Goal: Communication & Community: Answer question/provide support

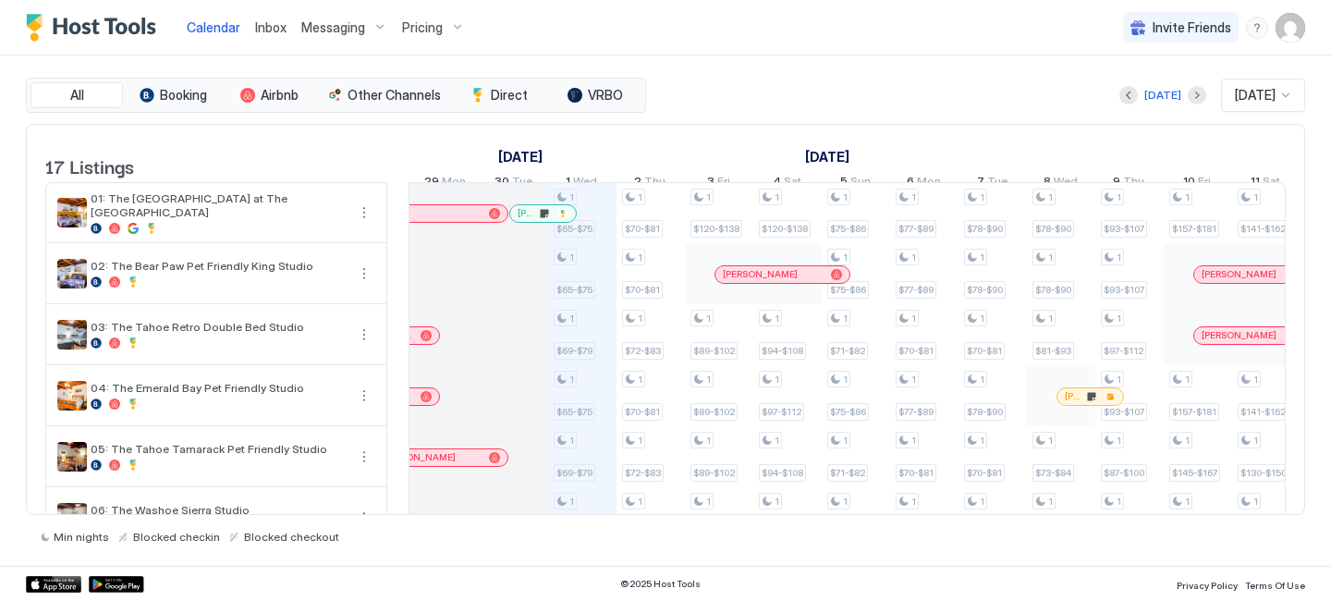
scroll to position [0, 880]
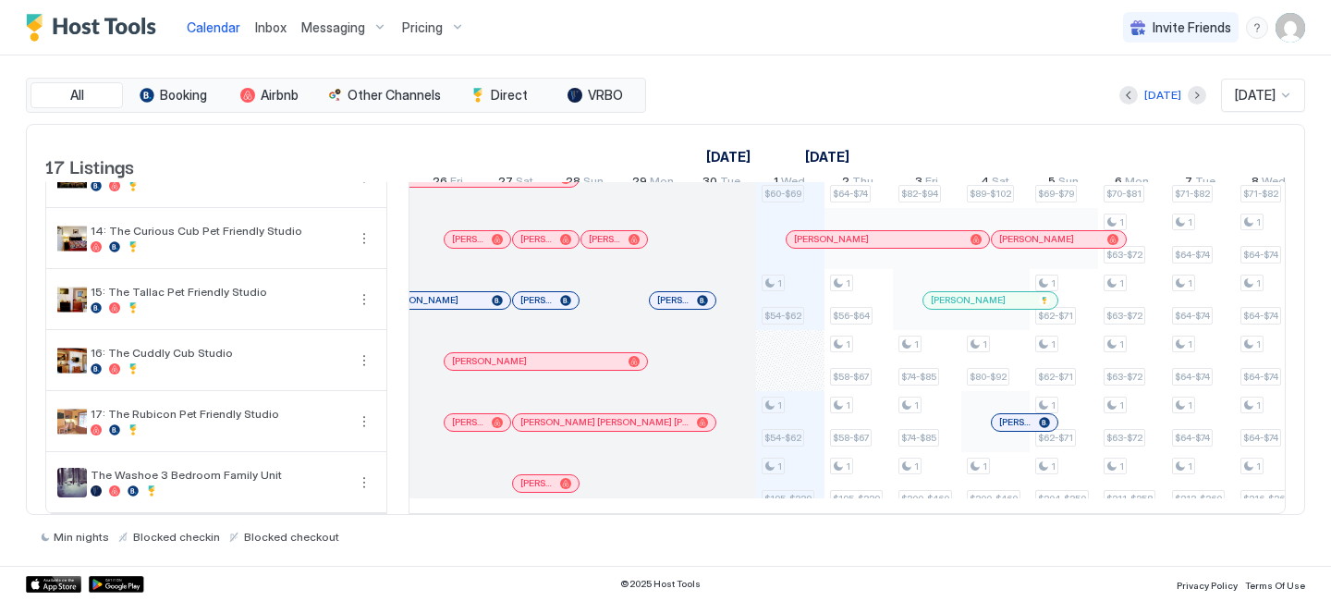
click at [543, 482] on div at bounding box center [543, 483] width 15 height 15
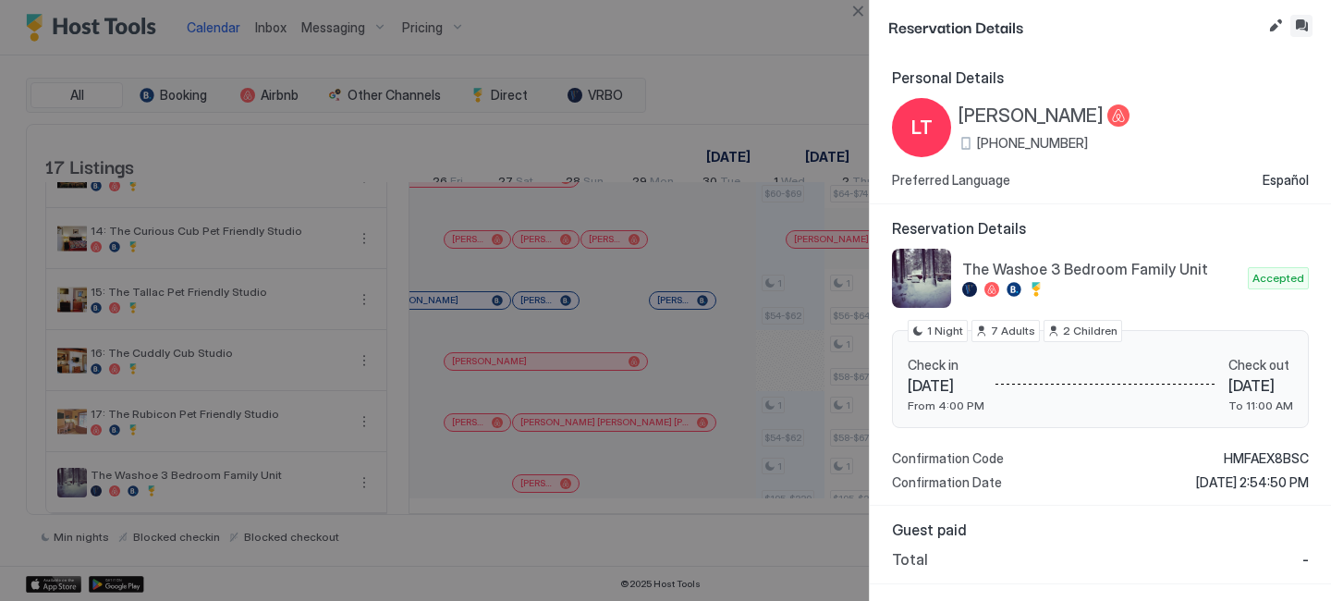
click at [1307, 25] on button "Inbox" at bounding box center [1301, 26] width 22 height 22
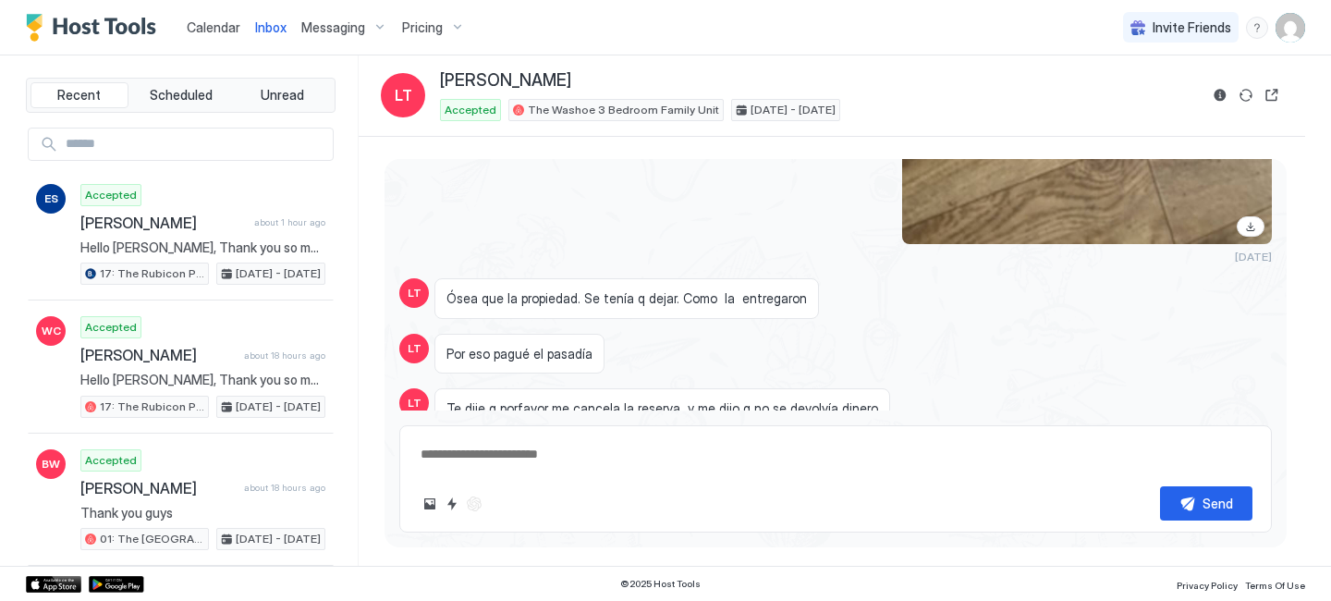
scroll to position [8422, 0]
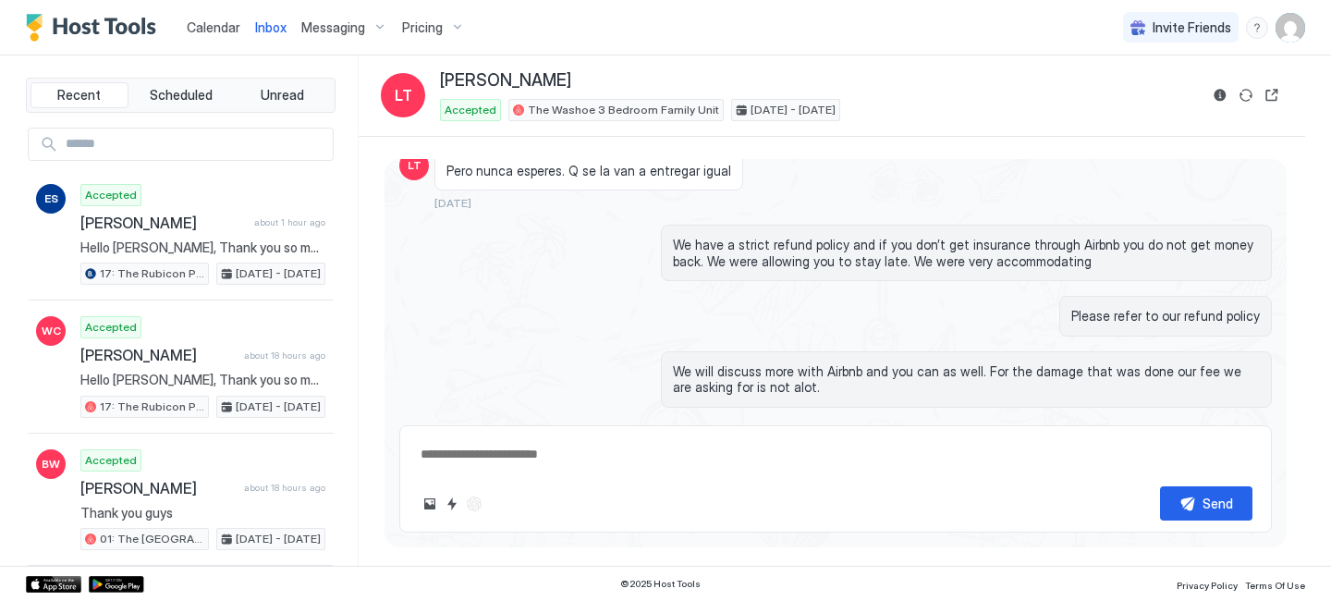
type textarea "*"
click at [204, 24] on span "Calendar" at bounding box center [214, 27] width 54 height 16
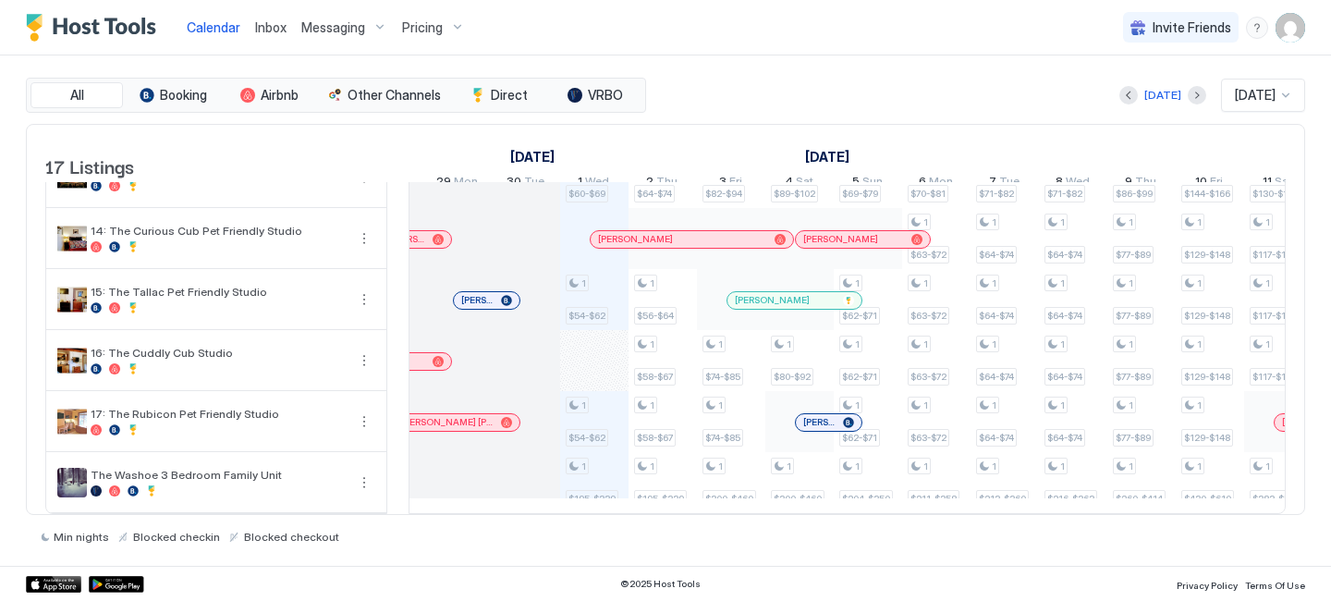
scroll to position [0, 917]
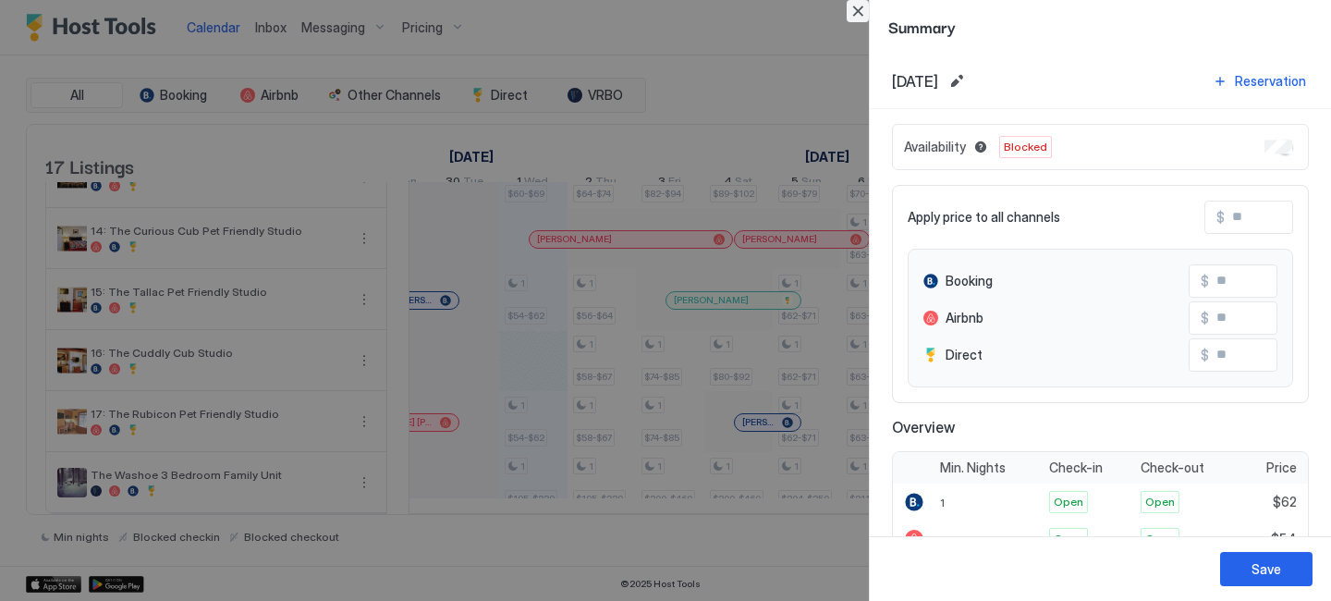
click at [852, 16] on button "Close" at bounding box center [858, 11] width 22 height 22
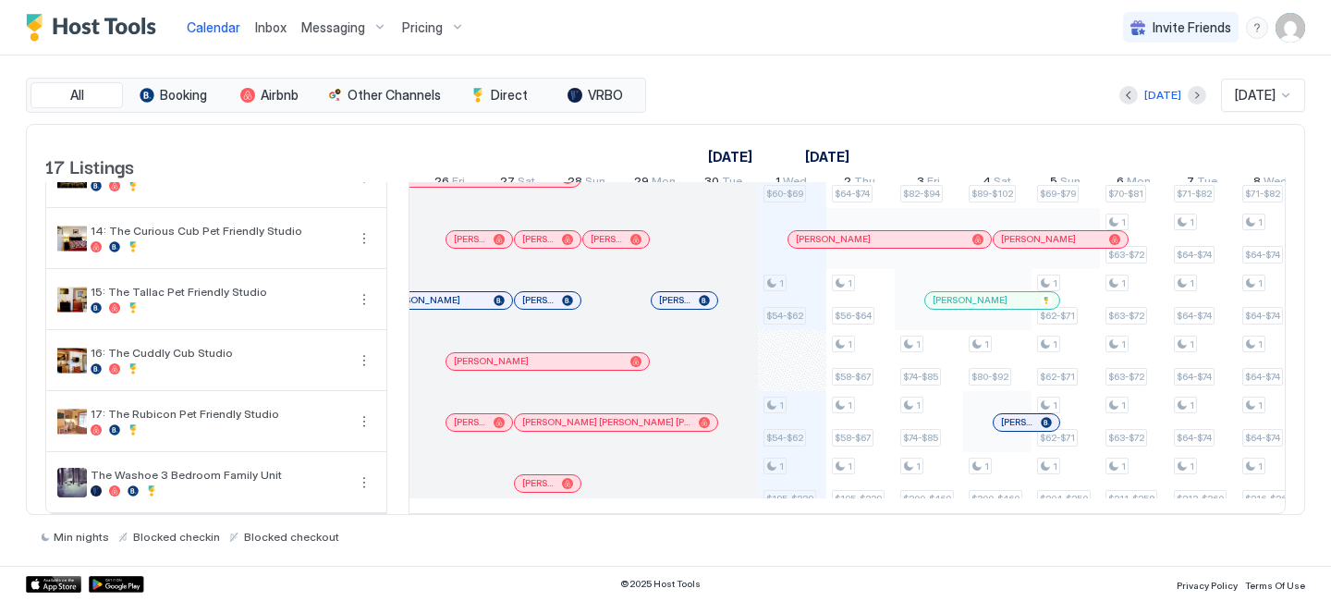
scroll to position [0, 693]
